Goal: Task Accomplishment & Management: Complete application form

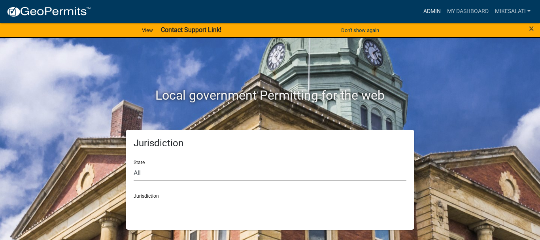
click at [432, 11] on link "Admin" at bounding box center [432, 11] width 24 height 15
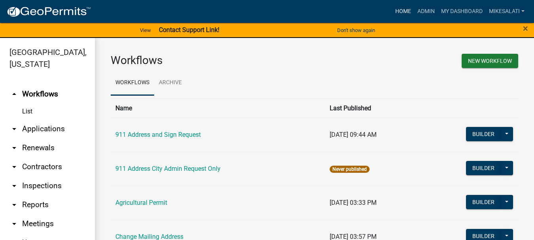
click at [407, 9] on link "Home" at bounding box center [403, 11] width 22 height 15
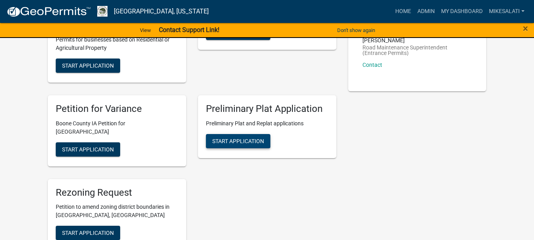
scroll to position [356, 0]
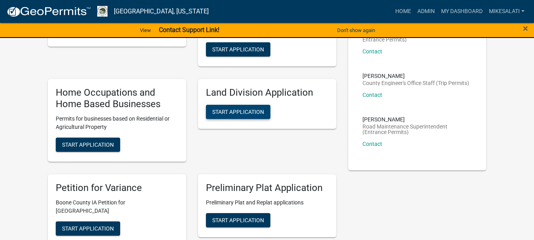
click at [233, 114] on span "Start Application" at bounding box center [238, 112] width 52 height 6
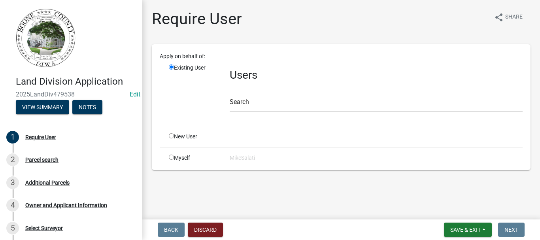
click at [171, 137] on input "radio" at bounding box center [171, 135] width 5 height 5
radio input "true"
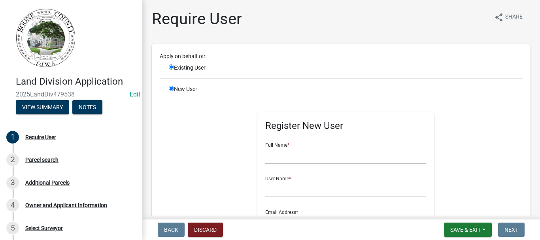
radio input "false"
click at [285, 156] on input "text" at bounding box center [345, 156] width 161 height 16
type input "[PERSON_NAME]"
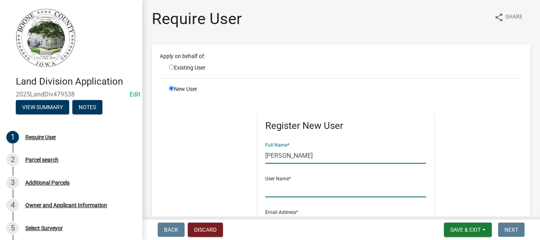
click at [268, 191] on input "text" at bounding box center [345, 189] width 161 height 16
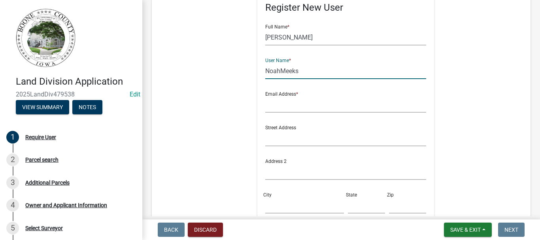
scroll to position [119, 0]
type input "NoahMeeks"
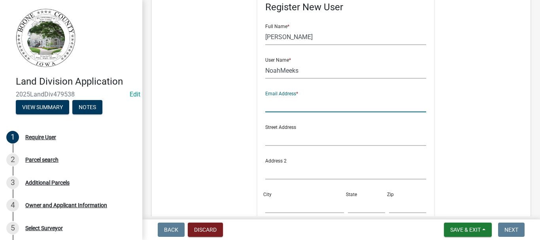
click at [271, 107] on input "text" at bounding box center [345, 104] width 161 height 16
type input "[PERSON_NAME][EMAIL_ADDRESS][PERSON_NAME][DOMAIN_NAME]"
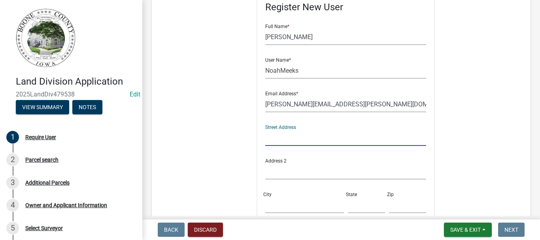
click at [281, 140] on input "text" at bounding box center [345, 138] width 161 height 16
type input "[STREET_ADDRESS]"
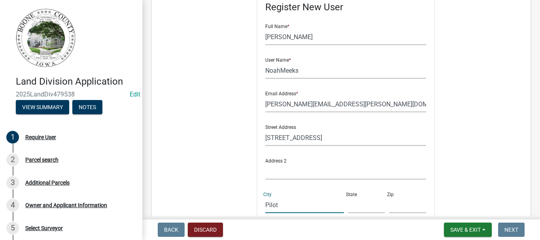
type input "Pilot Mound"
click at [350, 210] on input "text" at bounding box center [366, 205] width 37 height 16
type input "Ia"
click at [403, 205] on input "text" at bounding box center [407, 205] width 37 height 16
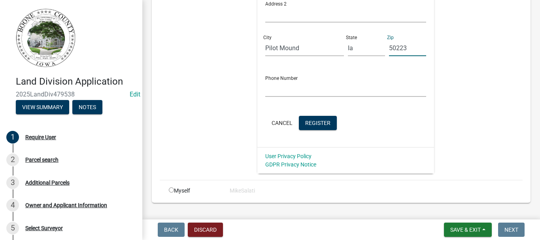
scroll to position [277, 0]
type input "50223"
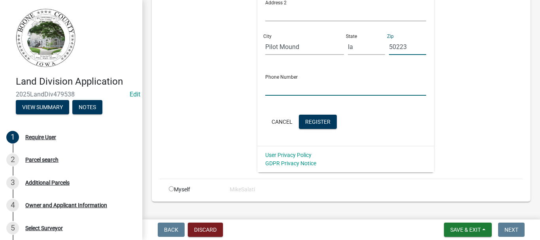
click at [274, 94] on input "text" at bounding box center [345, 87] width 161 height 16
type input "[PHONE_NUMBER]"
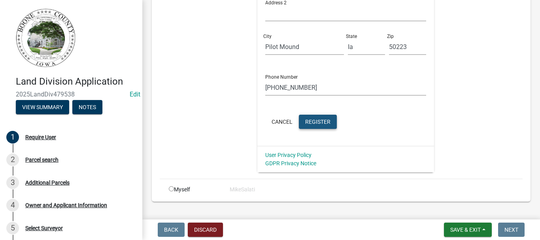
click at [308, 122] on span "Register" at bounding box center [317, 121] width 25 height 6
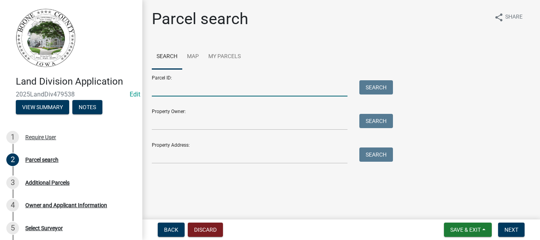
click at [184, 90] on input "Parcel ID:" at bounding box center [250, 88] width 196 height 16
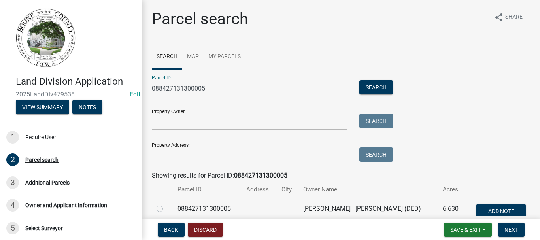
scroll to position [40, 0]
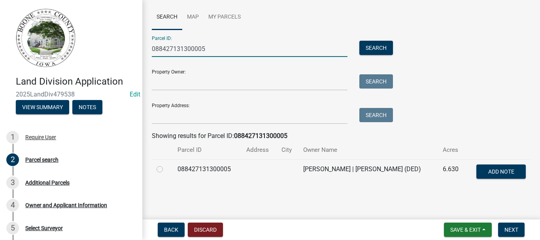
type input "088427131300005"
drag, startPoint x: 162, startPoint y: 169, endPoint x: 169, endPoint y: 170, distance: 7.6
click at [166, 165] on label at bounding box center [166, 165] width 0 height 0
click at [166, 169] on input "radio" at bounding box center [168, 167] width 5 height 5
radio input "true"
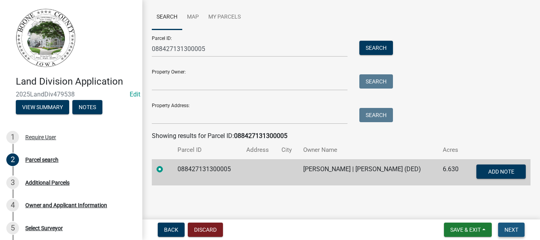
click at [514, 227] on span "Next" at bounding box center [512, 230] width 14 height 6
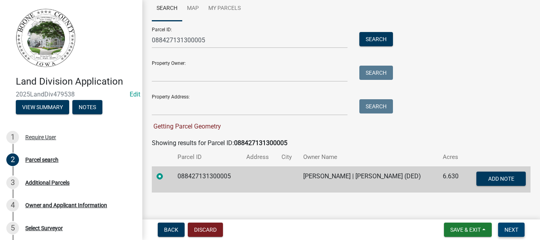
scroll to position [55, 0]
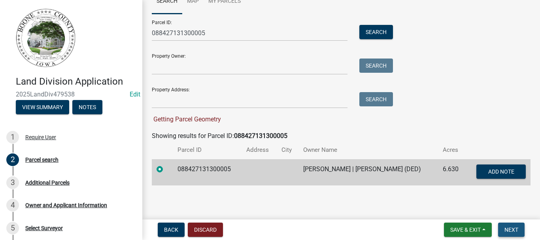
click at [516, 228] on span "Next" at bounding box center [512, 230] width 14 height 6
click at [166, 165] on label at bounding box center [166, 165] width 0 height 0
click at [166, 168] on input "radio" at bounding box center [168, 167] width 5 height 5
click at [165, 181] on td at bounding box center [162, 172] width 21 height 26
click at [505, 227] on button "Next" at bounding box center [511, 230] width 26 height 14
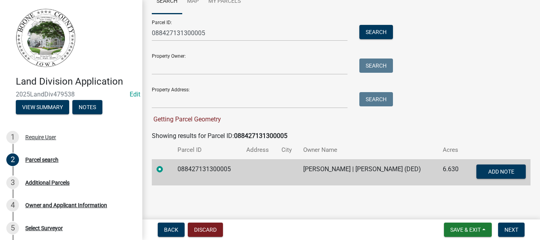
click at [166, 165] on label at bounding box center [166, 165] width 0 height 0
click at [166, 170] on input "radio" at bounding box center [168, 167] width 5 height 5
click at [161, 195] on main "Parcel search share Share Search Map My Parcels Parcel ID: 088427131300005 Sear…" at bounding box center [341, 108] width 398 height 216
click at [158, 165] on div at bounding box center [162, 169] width 11 height 9
click at [163, 170] on div at bounding box center [162, 169] width 11 height 9
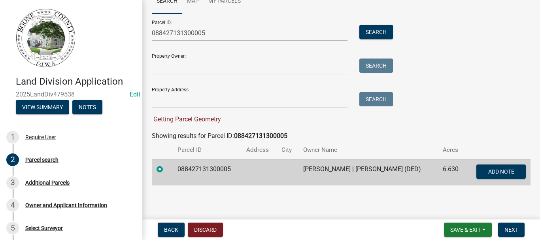
click at [166, 165] on label at bounding box center [166, 165] width 0 height 0
click at [166, 169] on input "radio" at bounding box center [168, 167] width 5 height 5
click at [188, 99] on input "Property Address:" at bounding box center [250, 100] width 196 height 16
click at [166, 165] on label at bounding box center [166, 165] width 0 height 0
click at [166, 168] on input "radio" at bounding box center [168, 167] width 5 height 5
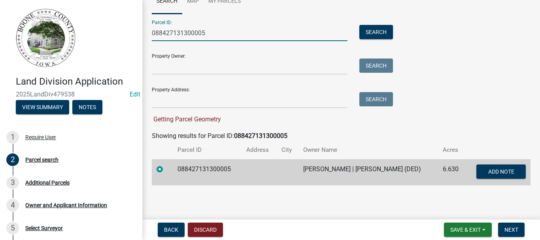
drag, startPoint x: 227, startPoint y: 34, endPoint x: 120, endPoint y: 34, distance: 107.2
click at [120, 34] on div "Land Division Application 2025LandDiv479538 Edit View Summary Notes 1 Require U…" at bounding box center [270, 120] width 540 height 240
type input "0"
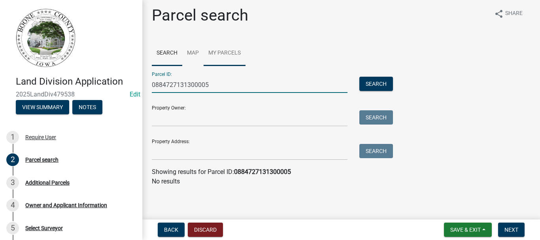
scroll to position [4, 0]
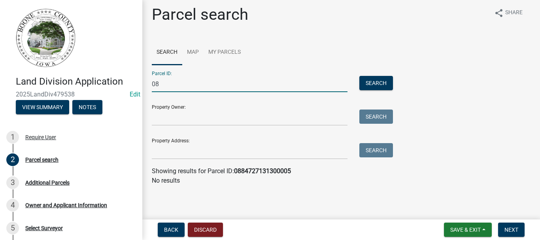
type input "0"
type input "088427131300005"
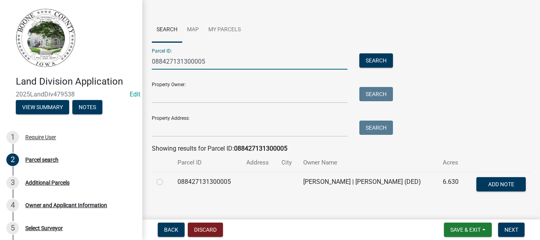
scroll to position [40, 0]
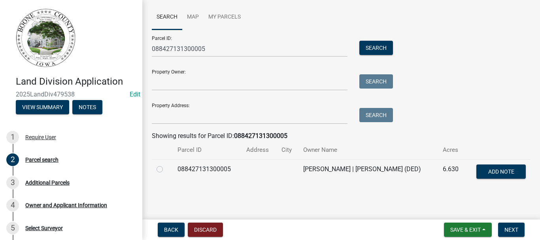
click at [166, 165] on label at bounding box center [166, 165] width 0 height 0
click at [166, 170] on input "radio" at bounding box center [168, 167] width 5 height 5
radio input "true"
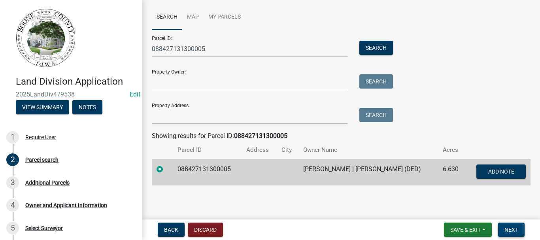
click at [511, 230] on span "Next" at bounding box center [512, 230] width 14 height 6
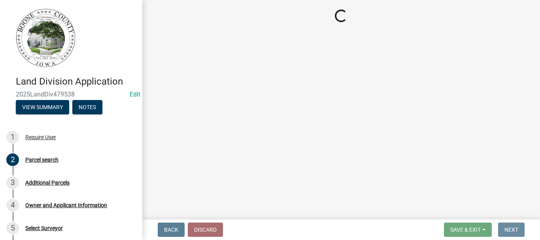
scroll to position [0, 0]
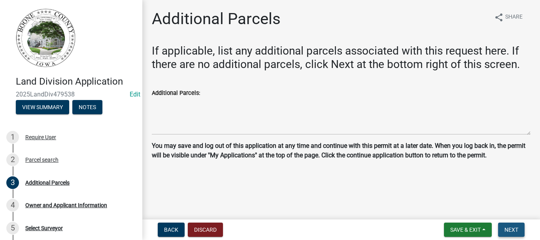
click at [513, 226] on button "Next" at bounding box center [511, 230] width 26 height 14
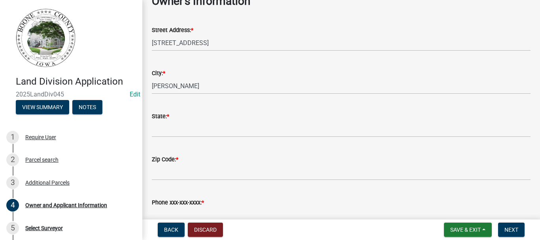
scroll to position [79, 0]
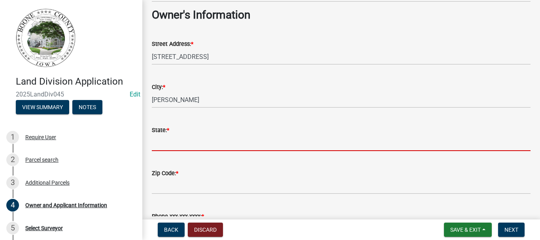
click at [188, 144] on input "State: *" at bounding box center [341, 143] width 379 height 16
type input "IA"
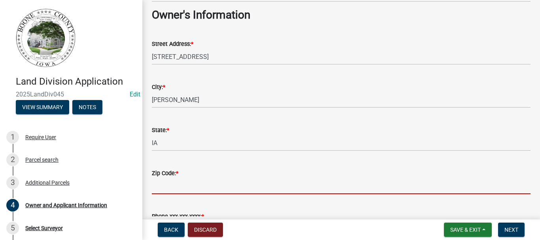
click at [181, 182] on input "Zip Code: *" at bounding box center [341, 186] width 379 height 16
type input "50036"
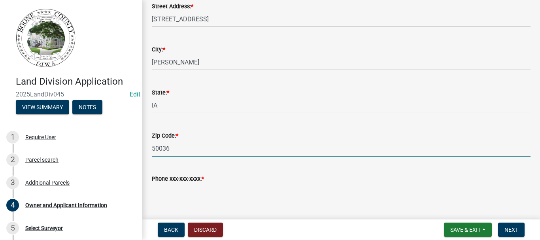
scroll to position [198, 0]
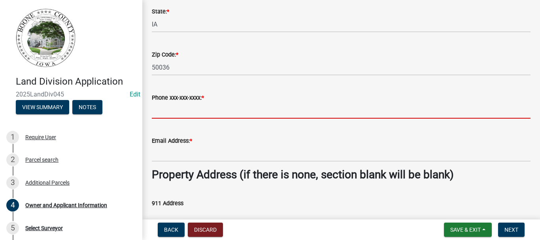
click at [157, 114] on input "Phone xxx-xxx-xxxx: *" at bounding box center [341, 110] width 379 height 16
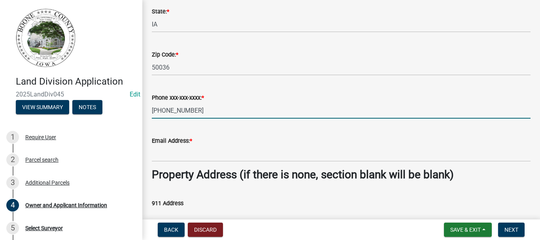
type input "[PHONE_NUMBER]"
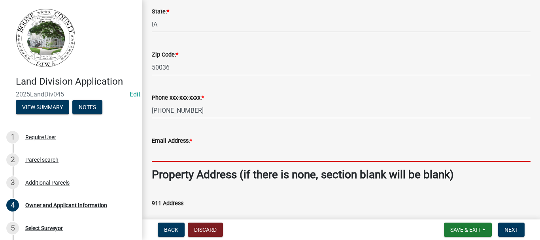
click at [158, 157] on input "Email Address: *" at bounding box center [341, 154] width 379 height 16
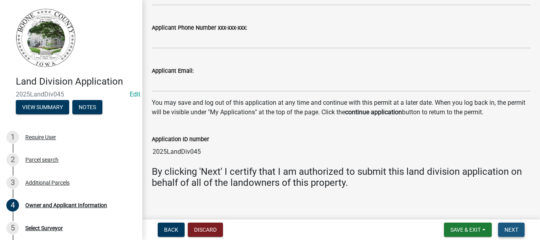
scroll to position [781, 0]
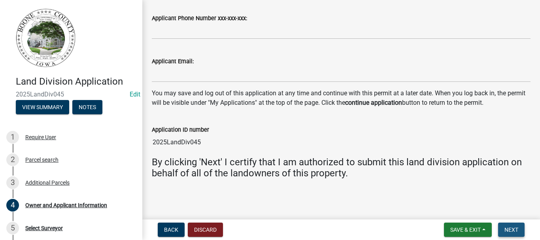
click at [506, 227] on span "Next" at bounding box center [512, 230] width 14 height 6
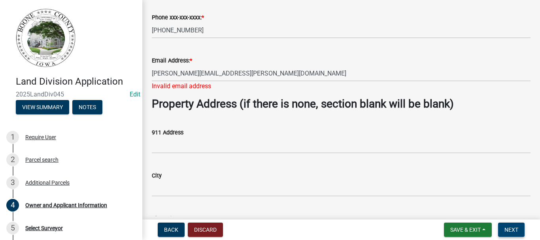
scroll to position [267, 0]
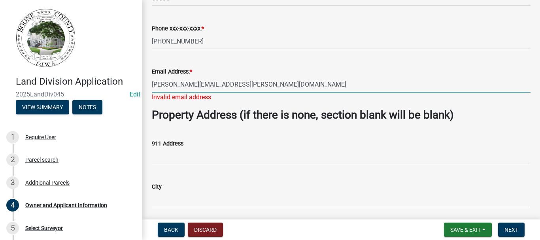
drag, startPoint x: 257, startPoint y: 85, endPoint x: 130, endPoint y: 89, distance: 127.4
click at [130, 89] on div "Land Division Application 2025LandDiv045 Edit View Summary Notes 1 Require User…" at bounding box center [270, 120] width 540 height 240
type input "[PERSON_NAME][EMAIL_ADDRESS][PERSON_NAME][DOMAIN_NAME]"
click at [189, 108] on strong "Property Address (if there is none, section blank will be blank)" at bounding box center [303, 114] width 302 height 13
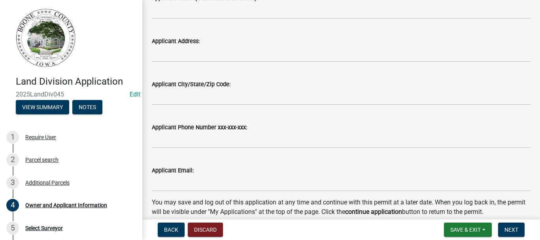
scroll to position [772, 0]
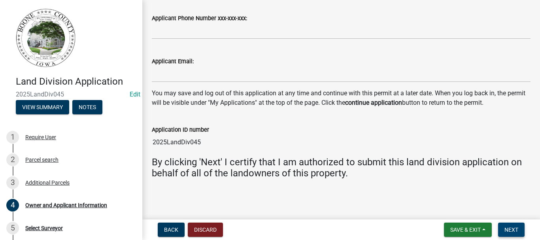
click at [518, 227] on span "Next" at bounding box center [512, 230] width 14 height 6
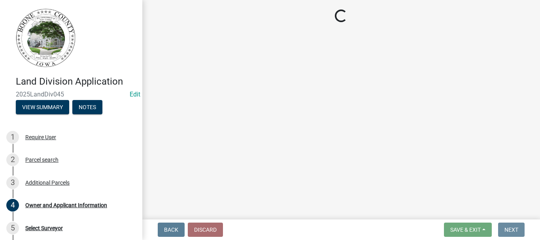
scroll to position [0, 0]
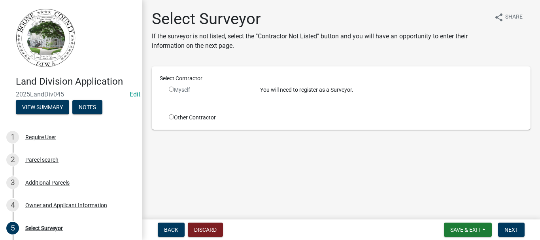
click at [172, 116] on input "radio" at bounding box center [171, 116] width 5 height 5
radio input "true"
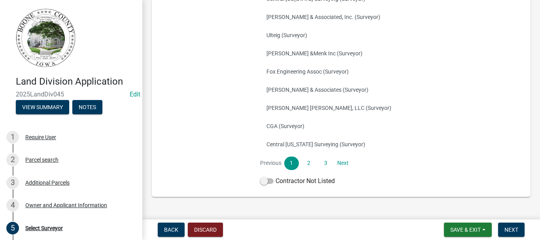
scroll to position [198, 0]
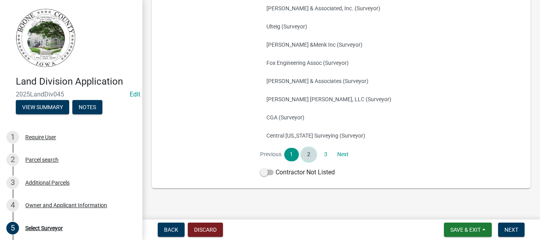
click at [309, 154] on link "2" at bounding box center [309, 154] width 14 height 13
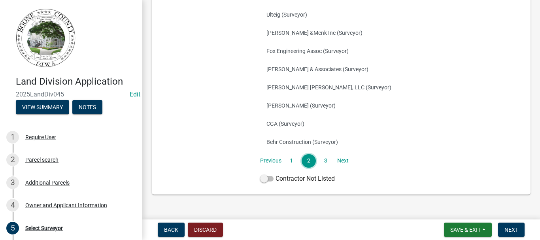
scroll to position [207, 0]
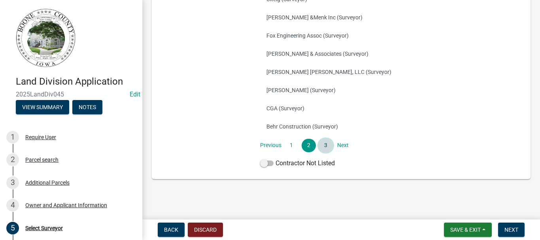
click at [323, 147] on link "3" at bounding box center [326, 145] width 14 height 13
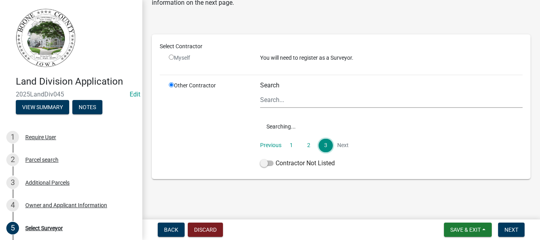
scroll to position [98, 0]
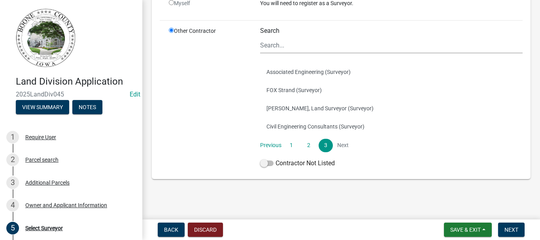
click at [342, 145] on li "Next" at bounding box center [343, 145] width 14 height 13
click at [269, 164] on span at bounding box center [266, 164] width 13 height 6
click at [276, 159] on input "Contractor Not Listed" at bounding box center [276, 159] width 0 height 0
click at [508, 227] on span "Next" at bounding box center [512, 230] width 14 height 6
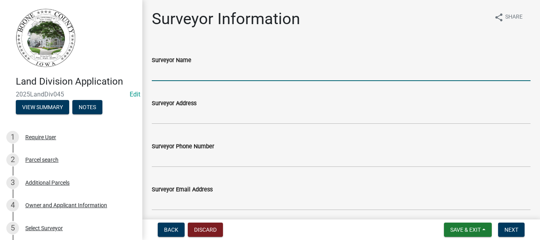
click at [199, 73] on input "Surveyor Name" at bounding box center [341, 73] width 379 height 16
type input "T"
type input "[PERSON_NAME] Land Surveying"
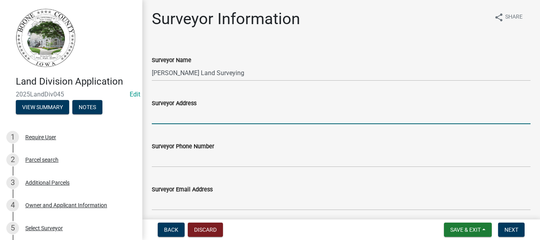
click at [193, 120] on input "Surveyor Address" at bounding box center [341, 116] width 379 height 16
type input "[STREET_ADDRESS]"
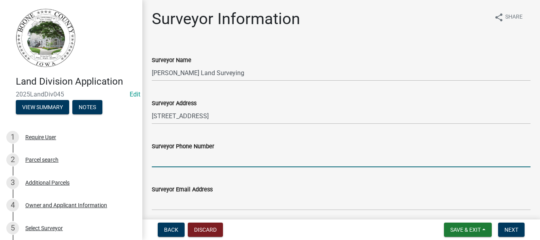
click at [177, 156] on input "Surveyor Phone Number" at bounding box center [341, 159] width 379 height 16
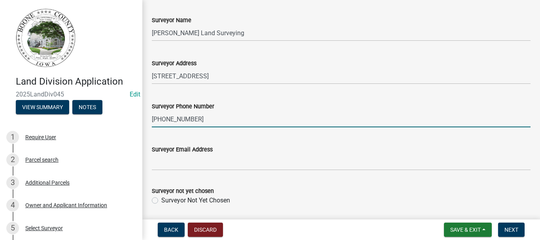
scroll to position [67, 0]
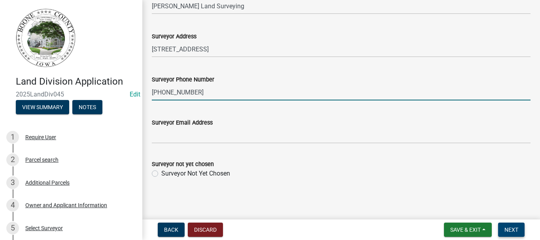
type input "[PHONE_NUMBER]"
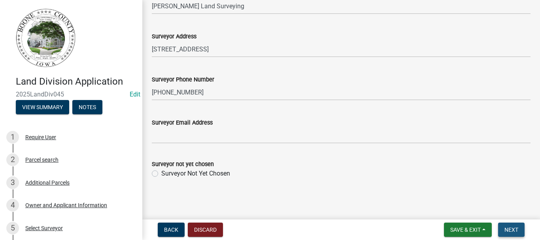
click at [512, 227] on span "Next" at bounding box center [512, 230] width 14 height 6
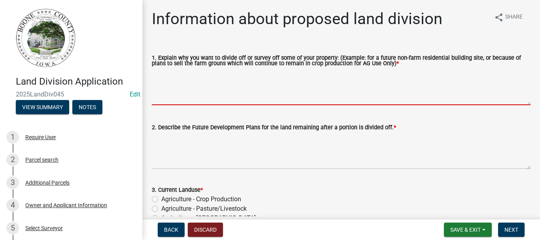
click at [188, 98] on textarea "1. Explain why you want to divide off or survey off some of your property: (Exa…" at bounding box center [341, 86] width 379 height 37
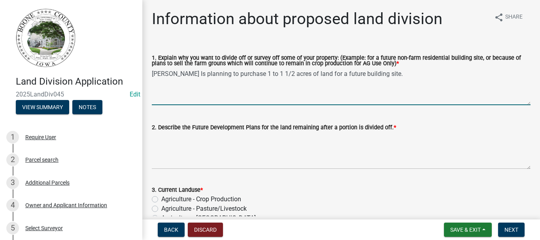
type textarea "[PERSON_NAME] Is planning to purchase 1 to 1 1/2 acres of land for a future bui…"
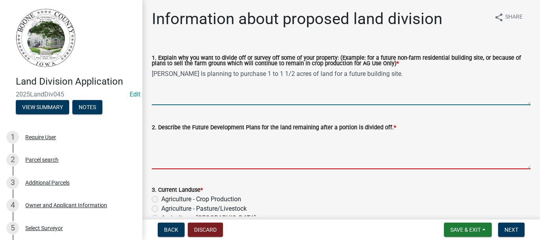
click at [198, 158] on textarea "2. Describe the Future Development Plans for the land remaining after a portion…" at bounding box center [341, 150] width 379 height 37
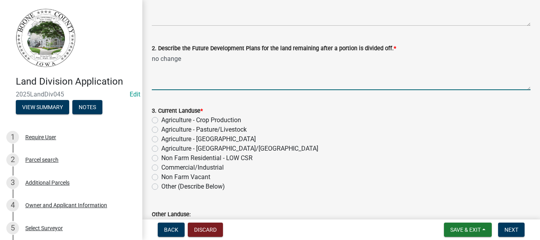
scroll to position [119, 0]
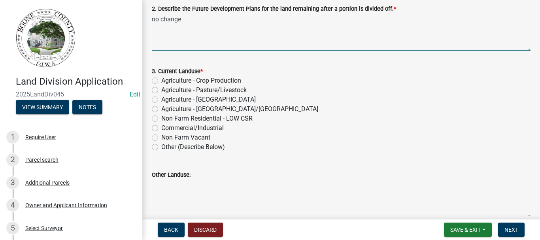
type textarea "no change"
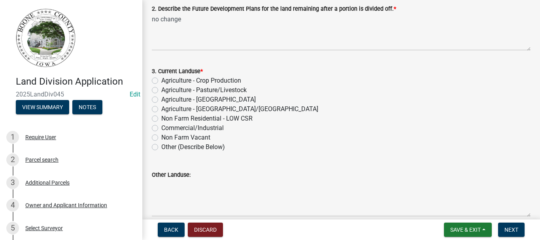
click at [161, 91] on label "Agriculture - Pasture/Livestock" at bounding box center [203, 89] width 85 height 9
click at [161, 91] on input "Agriculture - Pasture/Livestock" at bounding box center [163, 87] width 5 height 5
radio input "true"
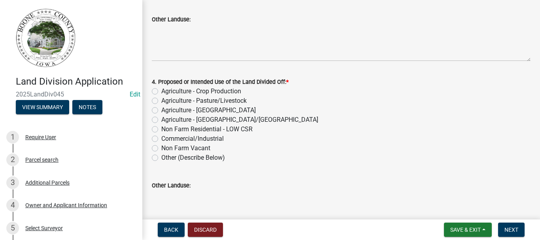
scroll to position [277, 0]
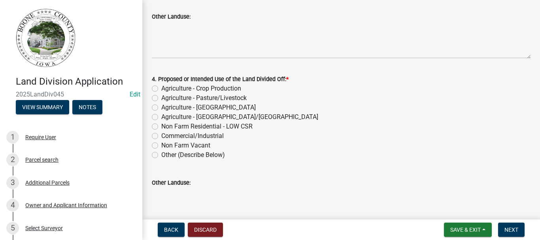
click at [161, 98] on label "Agriculture - Pasture/Livestock" at bounding box center [203, 97] width 85 height 9
click at [161, 98] on input "Agriculture - Pasture/Livestock" at bounding box center [163, 95] width 5 height 5
radio input "true"
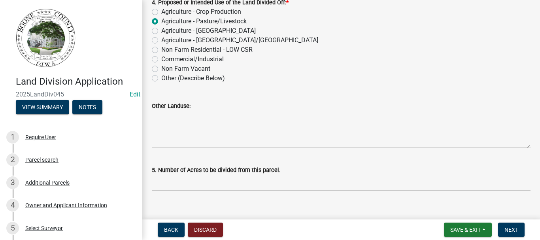
scroll to position [367, 0]
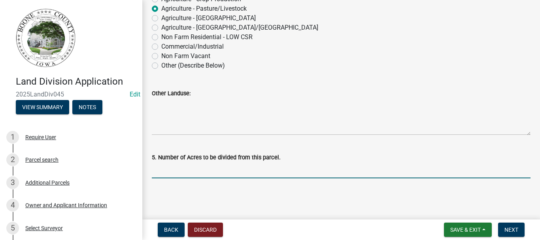
click at [235, 171] on input "text" at bounding box center [341, 170] width 379 height 16
type input "-1112"
click at [507, 227] on span "Next" at bounding box center [512, 230] width 14 height 6
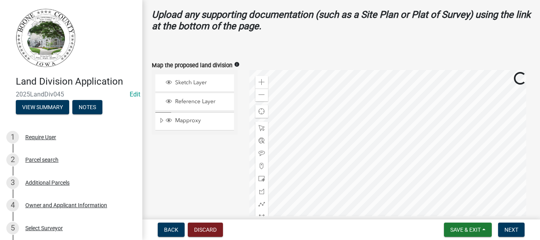
scroll to position [356, 0]
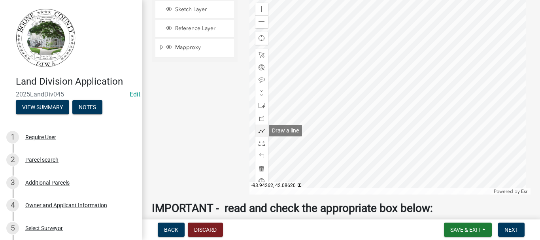
click at [256, 131] on div at bounding box center [261, 131] width 13 height 13
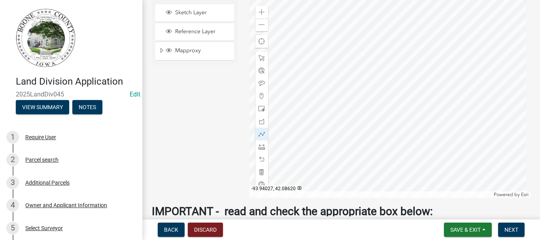
click at [416, 131] on div at bounding box center [390, 99] width 281 height 198
click at [363, 98] on div at bounding box center [390, 99] width 281 height 198
click at [330, 153] on div at bounding box center [390, 99] width 281 height 198
click at [331, 152] on div at bounding box center [390, 99] width 281 height 198
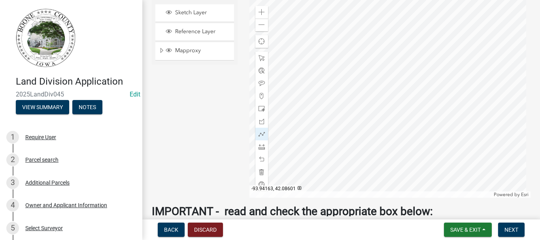
click at [331, 152] on div at bounding box center [390, 99] width 281 height 198
click at [330, 153] on div at bounding box center [390, 99] width 281 height 198
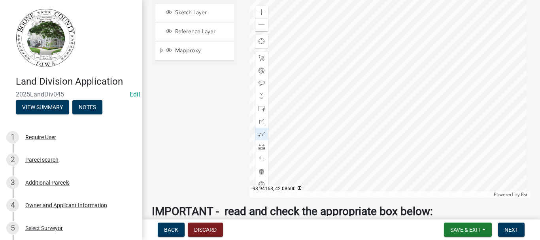
click at [331, 153] on div at bounding box center [390, 99] width 281 height 198
click at [515, 225] on button "Next" at bounding box center [511, 230] width 26 height 14
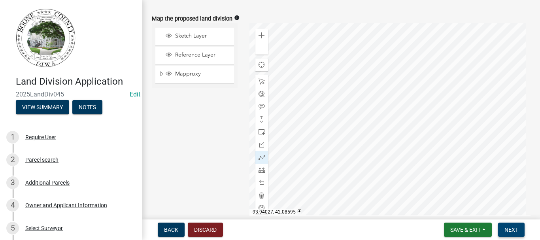
scroll to position [317, 0]
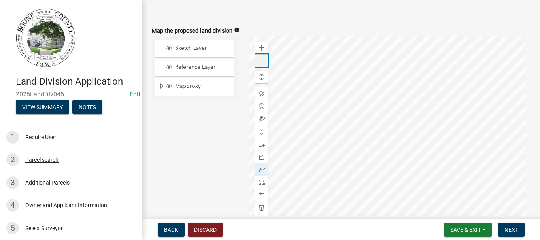
click at [260, 61] on span at bounding box center [262, 60] width 6 height 6
click at [259, 62] on span at bounding box center [262, 60] width 6 height 6
click at [259, 61] on span at bounding box center [262, 60] width 6 height 6
click at [256, 61] on div "Zoom out" at bounding box center [261, 60] width 13 height 13
click at [288, 104] on div at bounding box center [390, 135] width 281 height 198
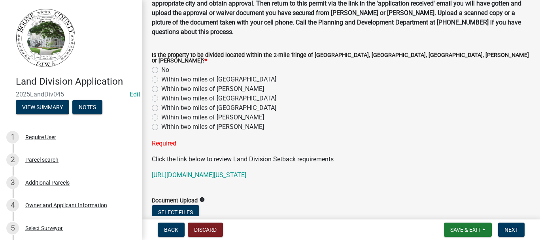
scroll to position [673, 0]
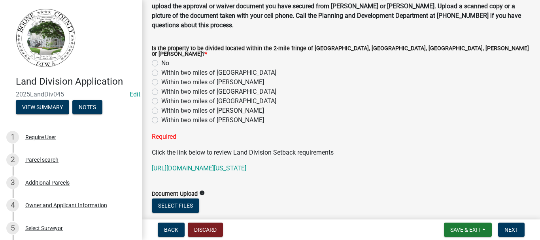
click at [161, 78] on label "Within two miles of [PERSON_NAME]" at bounding box center [212, 82] width 103 height 9
click at [161, 78] on input "Within two miles of [PERSON_NAME]" at bounding box center [163, 80] width 5 height 5
radio input "true"
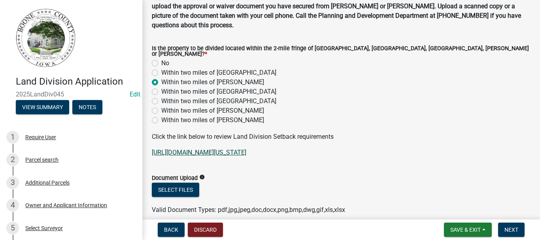
scroll to position [697, 0]
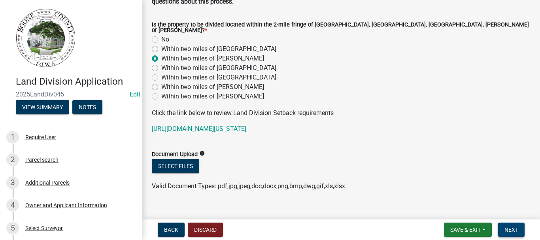
click at [517, 227] on span "Next" at bounding box center [512, 230] width 14 height 6
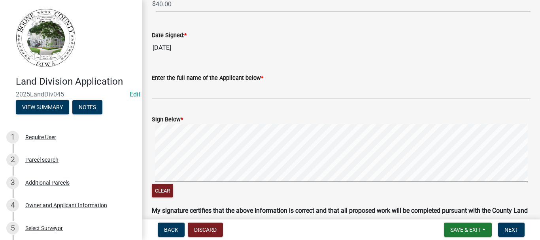
scroll to position [119, 0]
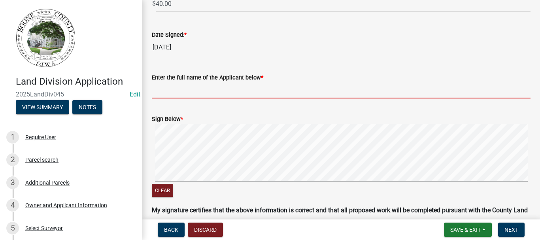
click at [191, 92] on input "Enter the full name of the Applicant below *" at bounding box center [341, 90] width 379 height 16
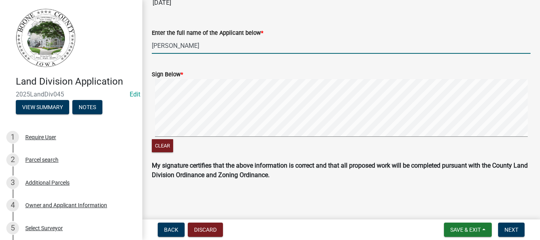
scroll to position [164, 0]
type input "[PERSON_NAME]"
click at [512, 231] on span "Next" at bounding box center [512, 230] width 14 height 6
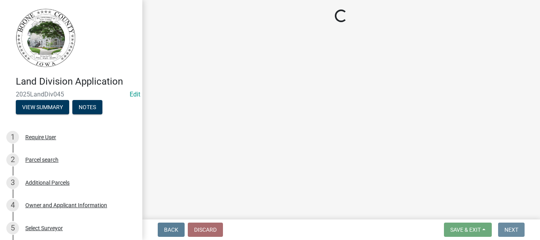
scroll to position [0, 0]
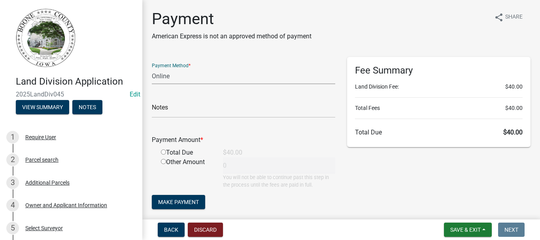
click at [153, 76] on select "Credit Card POS Check Cash Online" at bounding box center [243, 76] width 183 height 16
click at [152, 68] on select "Credit Card POS Check Cash Online" at bounding box center [243, 76] width 183 height 16
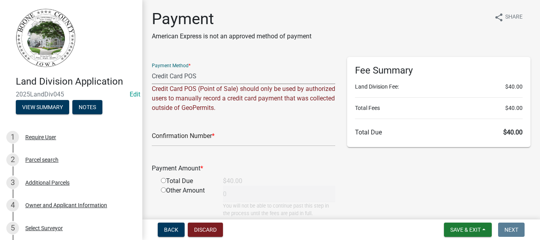
click at [168, 75] on select "Credit Card POS Check Cash Online" at bounding box center [243, 76] width 183 height 16
select select "3: 3"
click at [152, 68] on select "Credit Card POS Check Cash Online" at bounding box center [243, 76] width 183 height 16
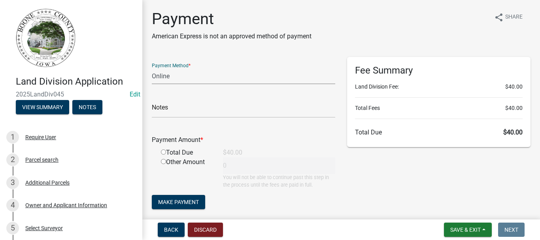
click at [162, 79] on select "Credit Card POS Check Cash Online" at bounding box center [243, 76] width 183 height 16
click at [163, 151] on input "radio" at bounding box center [163, 151] width 5 height 5
radio input "true"
type input "40"
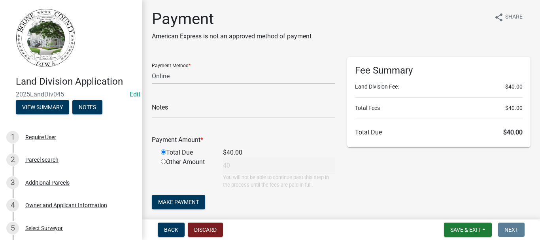
scroll to position [33, 0]
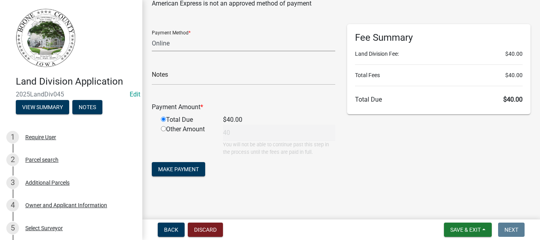
click at [163, 49] on select "Credit Card POS Check Cash Online" at bounding box center [243, 43] width 183 height 16
click at [152, 35] on select "Credit Card POS Check Cash Online" at bounding box center [243, 43] width 183 height 16
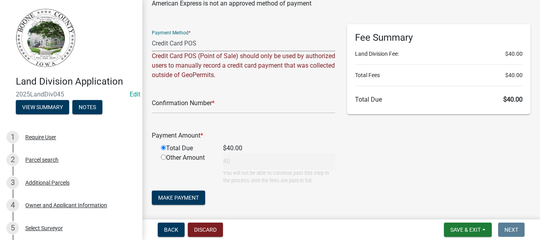
click at [157, 47] on select "Credit Card POS Check Cash Online" at bounding box center [243, 43] width 183 height 16
select select "3: 3"
click at [152, 35] on select "Credit Card POS Check Cash Online" at bounding box center [243, 43] width 183 height 16
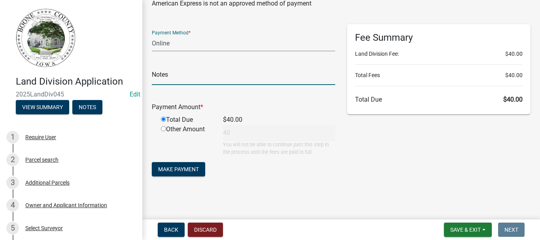
click at [158, 76] on input "text" at bounding box center [243, 77] width 183 height 16
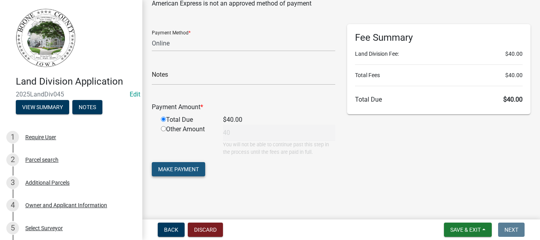
click at [189, 166] on span "Make Payment" at bounding box center [178, 169] width 41 height 6
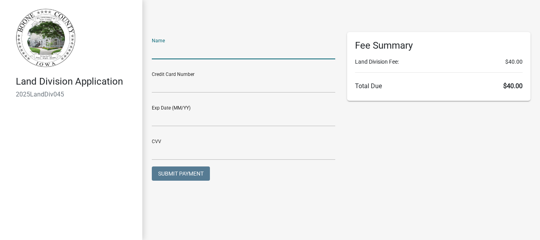
click at [152, 52] on input "text" at bounding box center [243, 51] width 183 height 16
type input "[PERSON_NAME]"
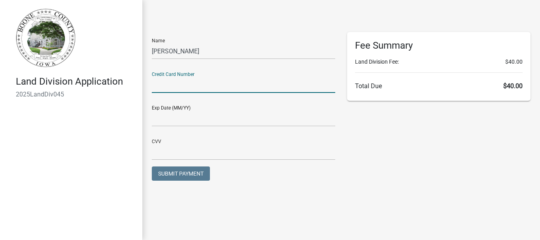
click at [180, 81] on input "text" at bounding box center [243, 85] width 183 height 16
type input "4466133704504222"
click at [163, 122] on input "text" at bounding box center [243, 118] width 183 height 16
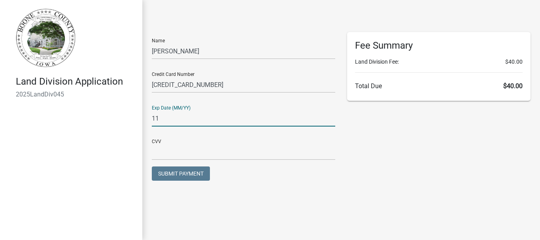
type input "1"
type input "11/27"
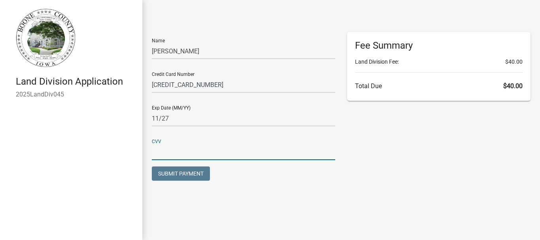
click at [161, 153] on input "text" at bounding box center [243, 152] width 183 height 16
type input "138"
click at [183, 172] on span "Submit Payment" at bounding box center [180, 173] width 45 height 6
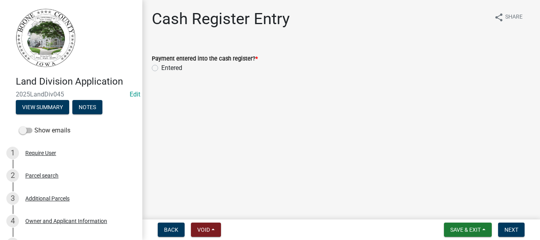
click at [161, 68] on label "Entered" at bounding box center [171, 67] width 21 height 9
click at [161, 68] on input "Entered" at bounding box center [163, 65] width 5 height 5
radio input "true"
click at [510, 230] on span "Next" at bounding box center [512, 230] width 14 height 6
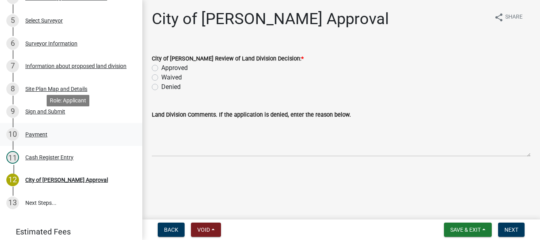
scroll to position [237, 0]
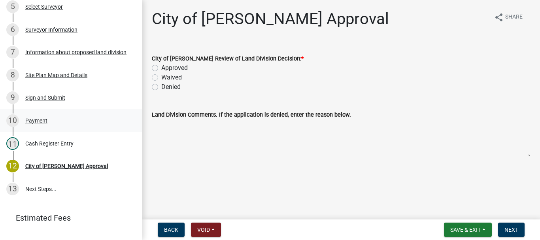
click at [33, 120] on div "Payment" at bounding box center [36, 121] width 22 height 6
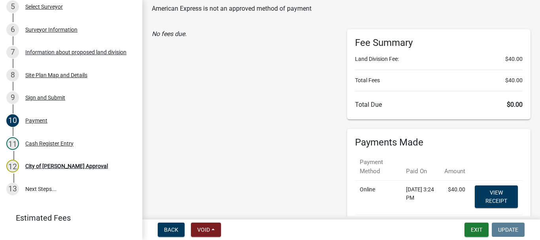
scroll to position [40, 0]
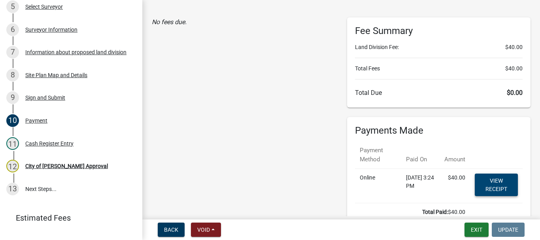
click at [496, 185] on link "View receipt" at bounding box center [496, 185] width 43 height 23
